Goal: Check status: Check status

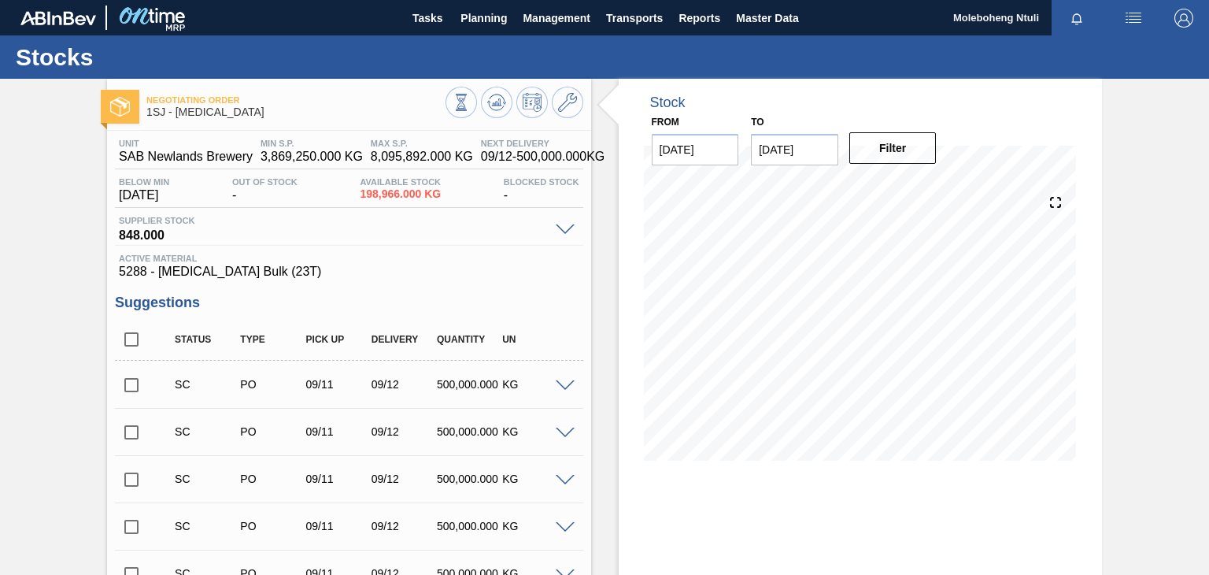
scroll to position [765, 0]
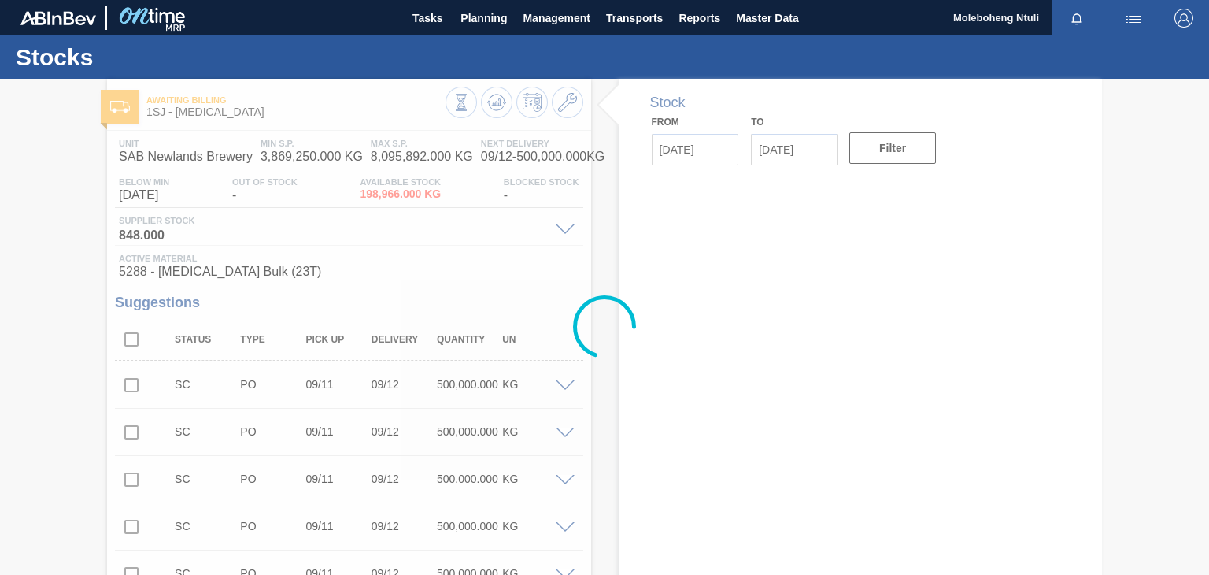
type input "[DATE]"
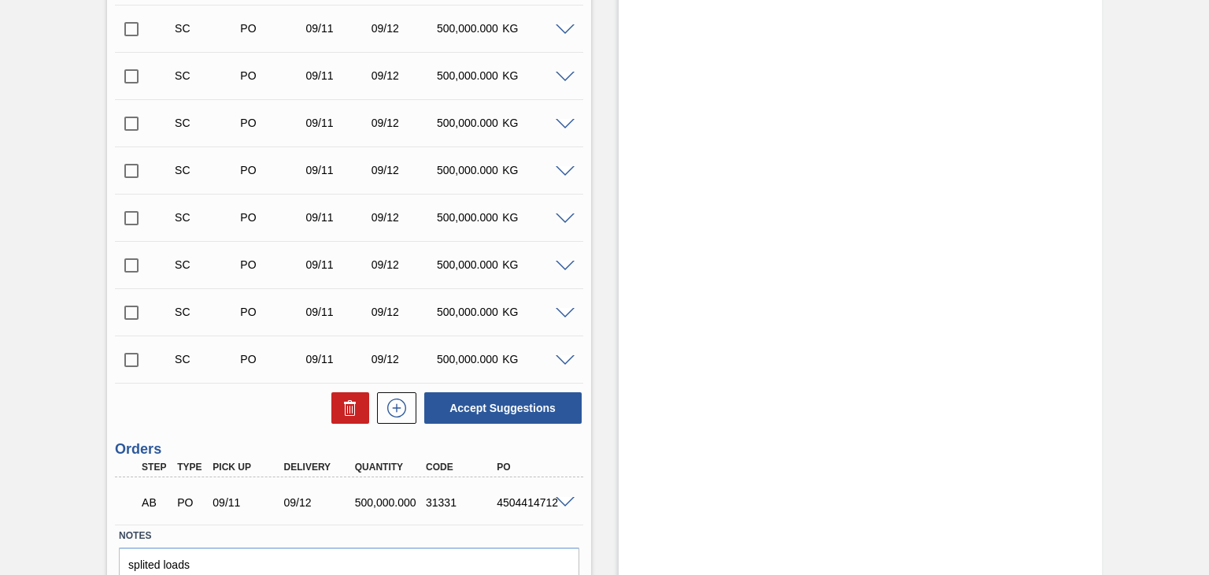
scroll to position [765, 0]
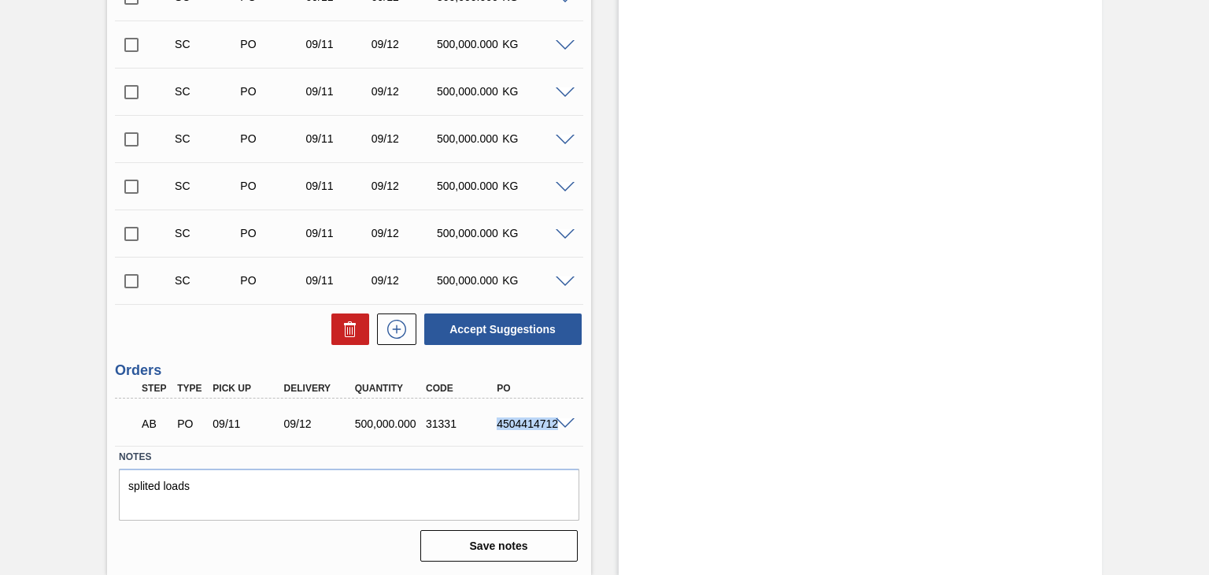
drag, startPoint x: 497, startPoint y: 417, endPoint x: 557, endPoint y: 423, distance: 60.9
click at [557, 423] on div "AB PO 09/11 09/12 500,000.000 31331 4504414712" at bounding box center [349, 421] width 468 height 39
copy div "4504414712"
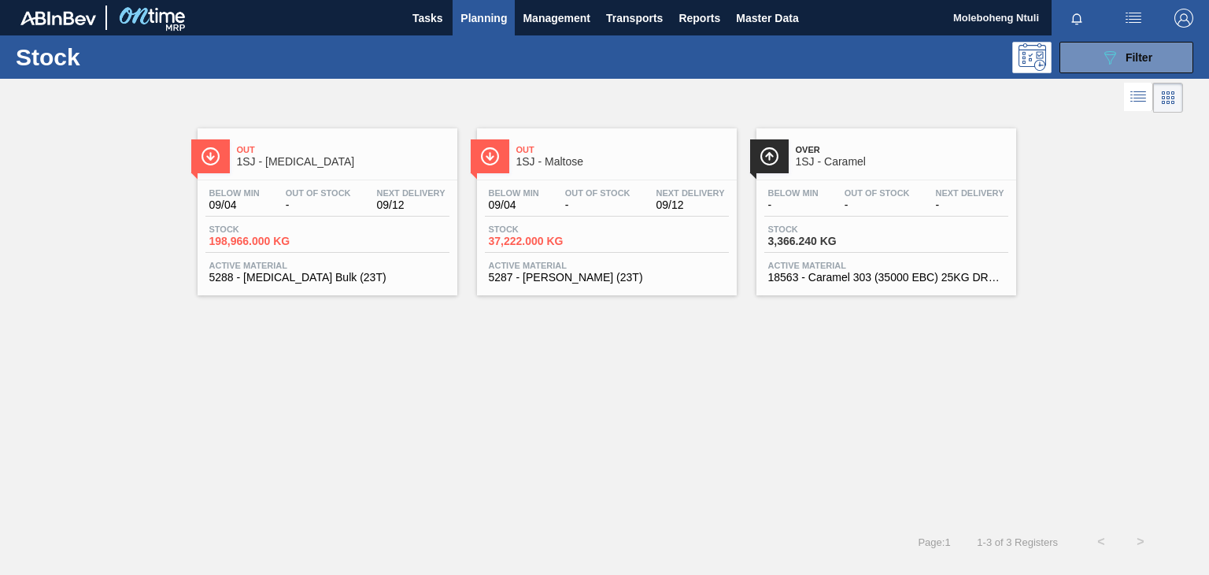
click at [598, 162] on span "1SJ - Maltose" at bounding box center [622, 162] width 213 height 12
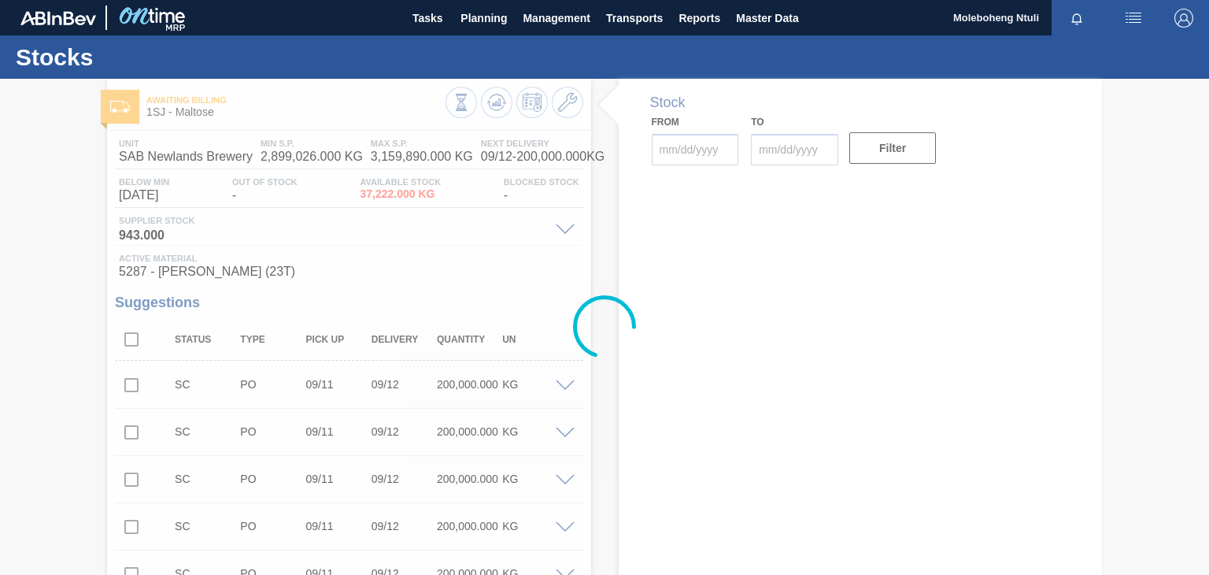
type input "[DATE]"
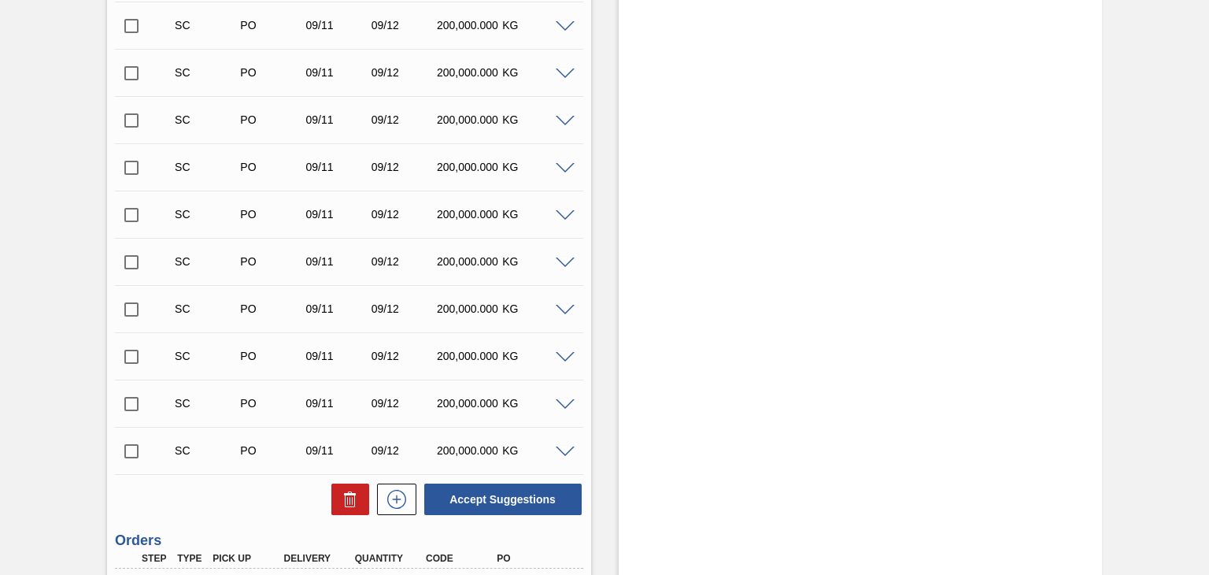
scroll to position [708, 0]
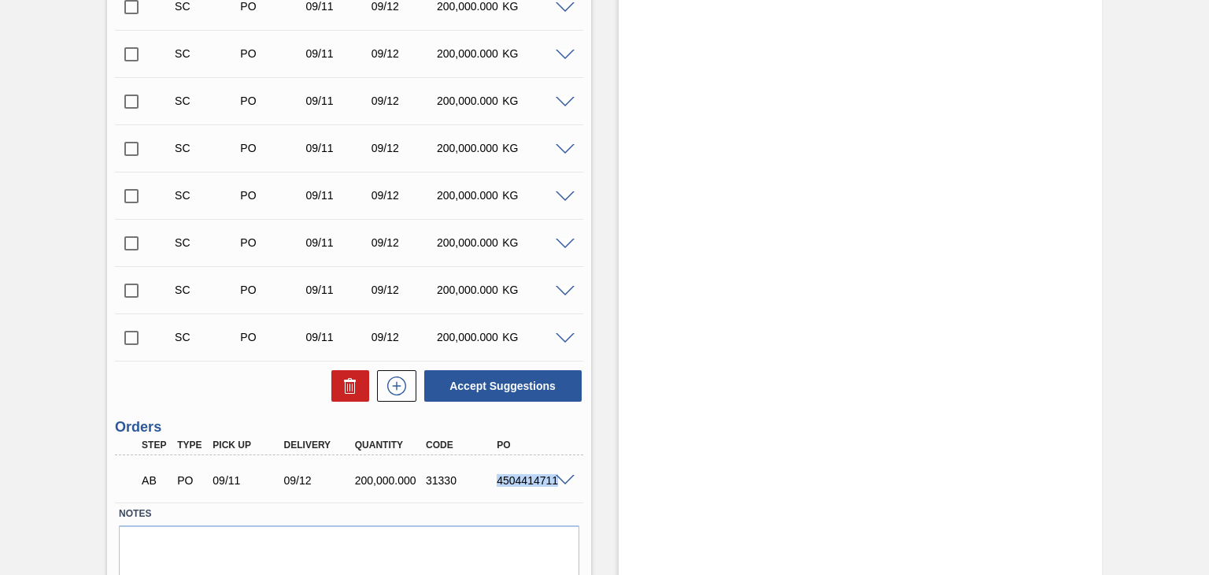
drag, startPoint x: 494, startPoint y: 479, endPoint x: 554, endPoint y: 482, distance: 59.9
click at [554, 482] on div "AB PO 09/11 09/12 200,000.000 31330 4504414711" at bounding box center [349, 478] width 468 height 39
copy div "4504414711"
